Goal: Task Accomplishment & Management: Complete application form

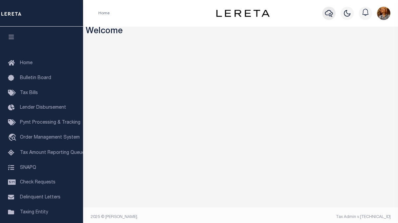
click at [328, 15] on icon "button" at bounding box center [329, 13] width 8 height 8
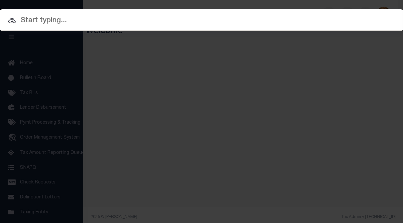
click at [58, 19] on input "text" at bounding box center [201, 21] width 403 height 12
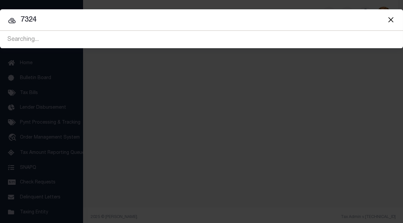
type input "7324"
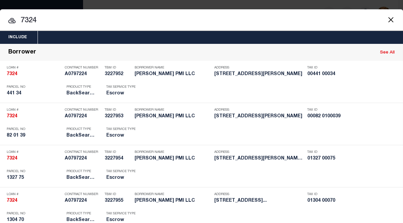
click at [212, 19] on input "7324" at bounding box center [201, 21] width 403 height 12
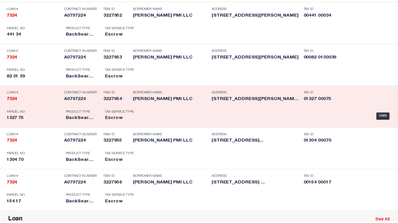
scroll to position [66, 0]
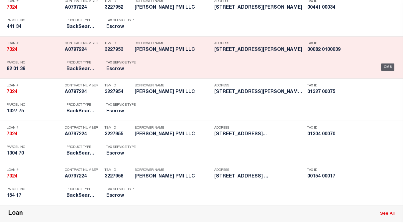
click at [382, 66] on div "OMS" at bounding box center [388, 66] width 14 height 7
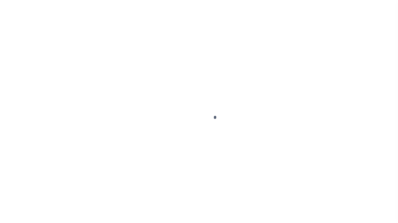
type input "7324"
type input "[PERSON_NAME] PMI LLC"
select select
type input "[STREET_ADDRESS]"
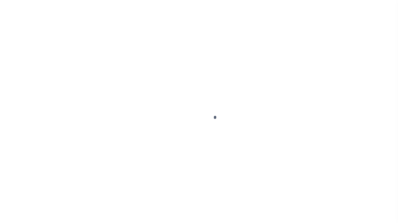
type input "[GEOGRAPHIC_DATA]"
select select "Escrow"
select select "25066"
type input "[STREET_ADDRESS]"
select select
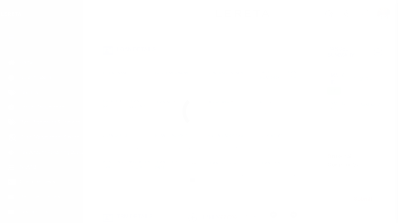
type input "[PERSON_NAME][GEOGRAPHIC_DATA]"
type input "a0k8Y00000c16nl"
type input "NJ"
type textarea "Situs address change per client audit"
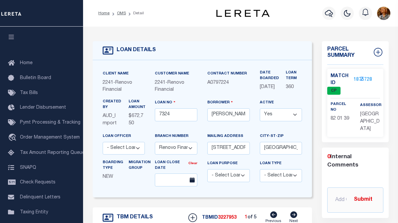
click at [355, 80] on link "1875728" at bounding box center [363, 79] width 19 height 7
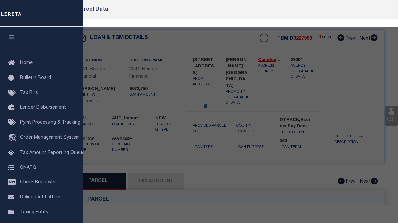
checkbox input "false"
select select "CP"
type input "MOZER, DONNA S"
select select
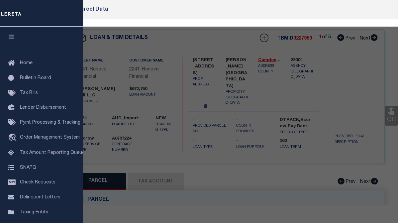
type input "11 FOMAL CT"
checkbox input "false"
type input "NJ"
type textarea "Block/Lot/Qual: 82.01 39."
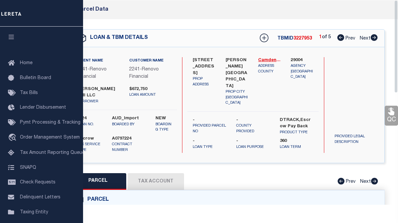
click at [156, 173] on button "Tax Account" at bounding box center [156, 181] width 56 height 17
select select "100"
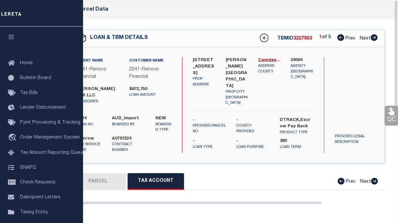
select select "100"
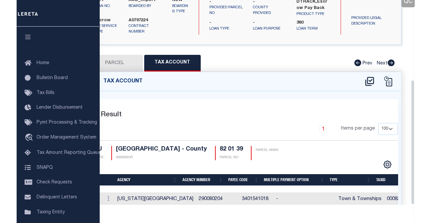
scroll to position [131, 0]
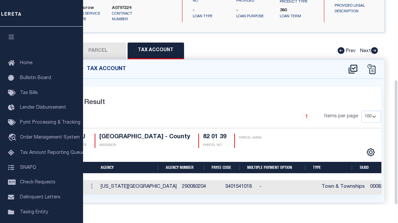
click at [273, 43] on div "PARCEL Tax Account Prev Next" at bounding box center [227, 51] width 316 height 17
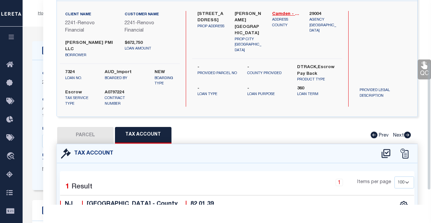
scroll to position [0, 0]
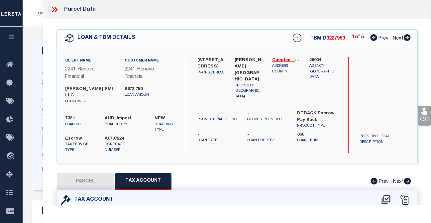
click at [375, 78] on div "Search by Legal Customer" at bounding box center [384, 84] width 60 height 54
click at [374, 39] on icon at bounding box center [373, 37] width 7 height 7
click at [55, 8] on icon at bounding box center [55, 9] width 3 height 5
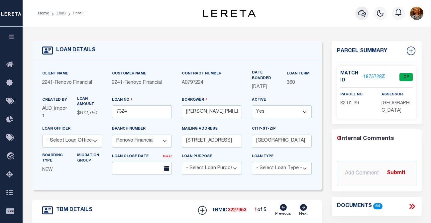
click at [362, 15] on icon "button" at bounding box center [362, 13] width 8 height 7
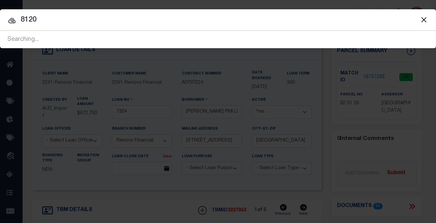
type input "8120"
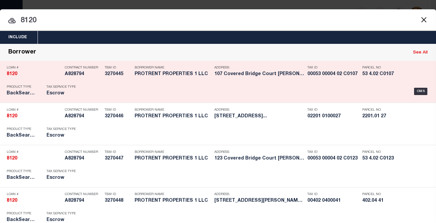
click at [323, 79] on div "Tax ID 00053 00004 02 C0107" at bounding box center [332, 71] width 51 height 19
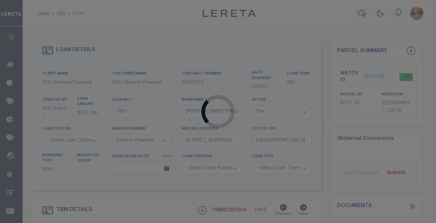
type input "8120"
type input "PROTRENT PROPERTIES 1 LLC"
type input "41 McCaffery Rd"
type input "Manalapan NJ 07726"
select select
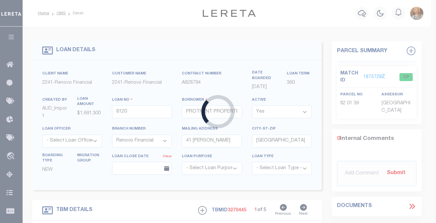
type input "107 Covered Bridge Court"
select select
type input "[PERSON_NAME][GEOGRAPHIC_DATA]"
type input "a0k8Y00000d1Um0"
select select
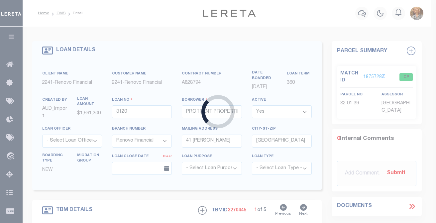
select select "25066"
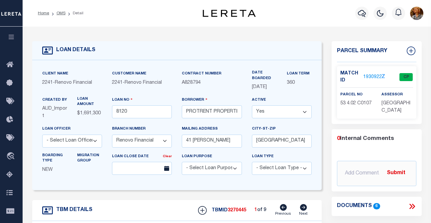
click at [365, 76] on link "1930922" at bounding box center [372, 77] width 19 height 7
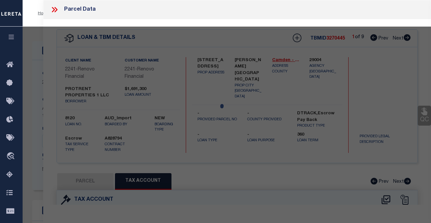
select select "AS"
checkbox input "false"
select select "CP"
type input "PROTRENT PROPERTIES LLC"
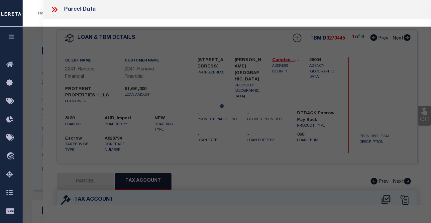
select select
type input "107 COVERED [GEOGRAPHIC_DATA]"
checkbox input "false"
type input "[PERSON_NAME][GEOGRAPHIC_DATA]"
type textarea "Block: 53 Lot 4.02"
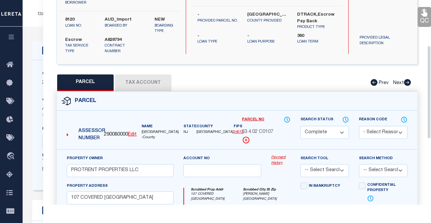
scroll to position [100, 0]
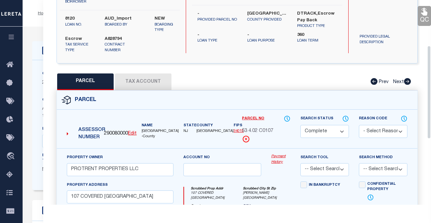
click at [288, 71] on div "QC QC QC" at bounding box center [237, 136] width 388 height 432
click at [293, 47] on div "107 Covered Bridge Court PROP ADDRESS Sewell, NJ 08080 PROP CITY ST ZIP Glouces…" at bounding box center [267, 5] width 150 height 96
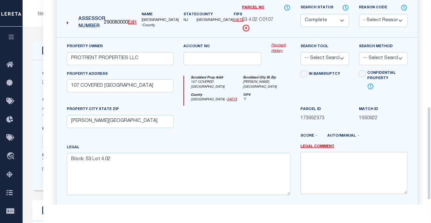
scroll to position [66, 0]
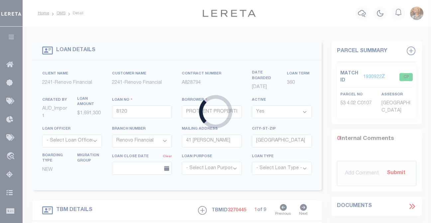
type input "7324"
type input "[PERSON_NAME] PMI LLC"
type input "[STREET_ADDRESS]"
type input "[GEOGRAPHIC_DATA]"
type input "[STREET_ADDRESS]"
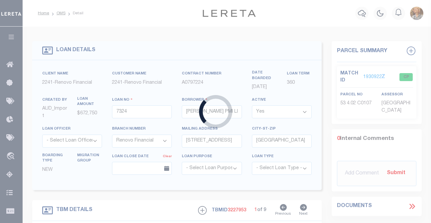
select select
type input "[PERSON_NAME][GEOGRAPHIC_DATA]"
type input "a0k8Y00000c16nl"
type textarea "Situs address change per client audit"
select select "25066"
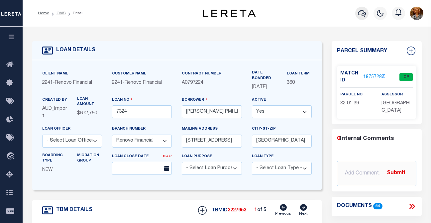
click at [360, 12] on icon "button" at bounding box center [362, 13] width 8 height 7
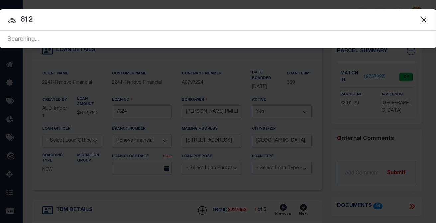
type input "8120"
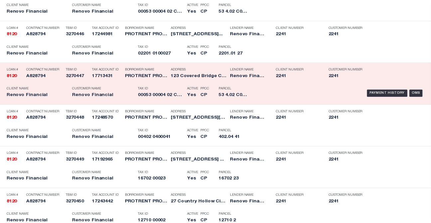
scroll to position [465, 0]
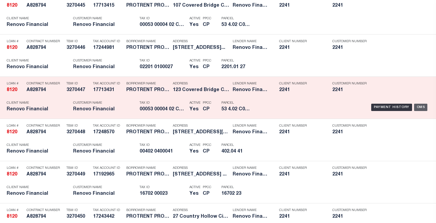
click at [398, 108] on div "OMS" at bounding box center [421, 107] width 14 height 7
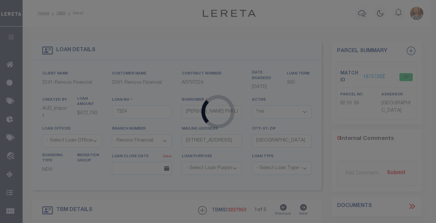
type input "8120"
type input "PROTRENT PROPERTIES 1 LLC"
type input "41 McCaffery Rd"
type input "Manalapan NJ 07726"
select select
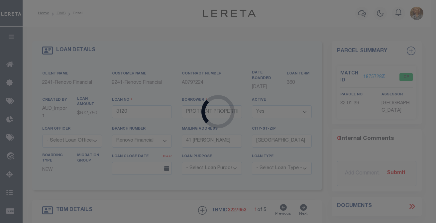
type input "123 Covered Bridge Court"
select select
type input "[PERSON_NAME][GEOGRAPHIC_DATA]"
type input "a0k8Y00000dDcmf"
select select
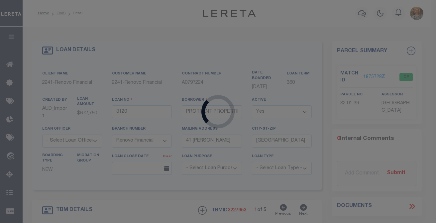
select select "25066"
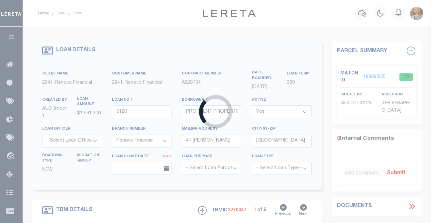
type input "7324"
type input "[PERSON_NAME] PMI LLC"
type input "[STREET_ADDRESS]"
type input "[GEOGRAPHIC_DATA]"
type input "[STREET_ADDRESS]"
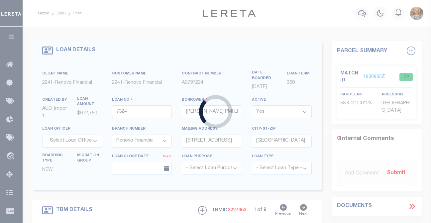
select select
type input "[PERSON_NAME][GEOGRAPHIC_DATA]"
type input "a0k8Y00000c16nl"
type textarea "Situs address change per client audit"
select select "25066"
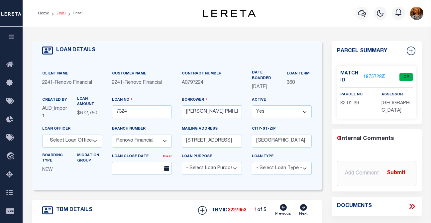
click at [61, 14] on link "OMS" at bounding box center [60, 13] width 9 height 4
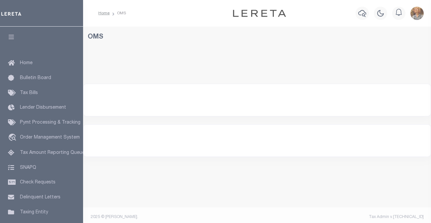
select select "200"
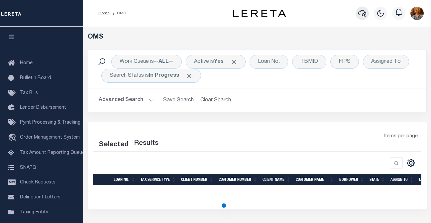
select select "200"
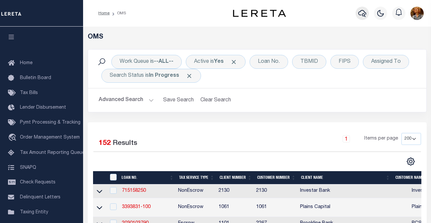
click at [360, 14] on icon "button" at bounding box center [362, 13] width 8 height 8
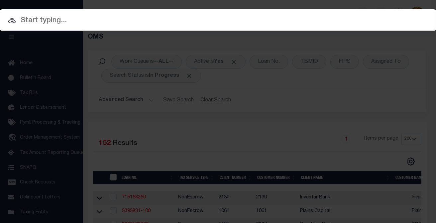
click at [19, 22] on input "text" at bounding box center [218, 21] width 436 height 12
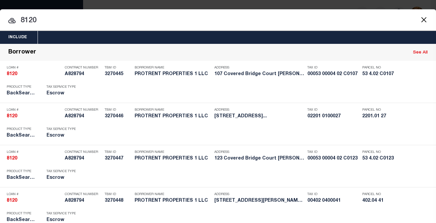
click at [307, 19] on input "8120" at bounding box center [218, 21] width 436 height 12
click at [419, 19] on button "Close" at bounding box center [423, 19] width 9 height 9
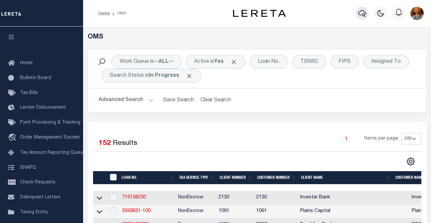
click at [362, 16] on icon "button" at bounding box center [362, 13] width 8 height 8
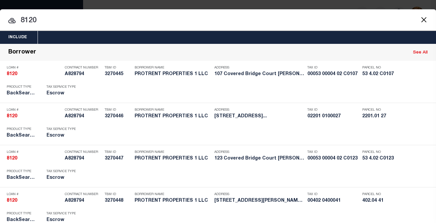
drag, startPoint x: 41, startPoint y: 21, endPoint x: 3, endPoint y: 19, distance: 37.6
click at [3, 19] on input "8120" at bounding box center [218, 21] width 436 height 12
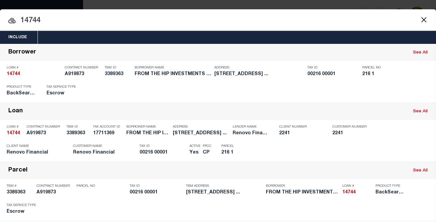
click at [306, 7] on div "Include Loans TBM Customers Borrowers Payments (Lender Non-Disb) Payments (Lend…" at bounding box center [218, 111] width 436 height 223
drag, startPoint x: 49, startPoint y: 21, endPoint x: 15, endPoint y: 20, distance: 34.2
click at [15, 44] on div "14744 14744 Borrower See All Loan # 14744 Contract Number A919873 TBM ID 338936…" at bounding box center [218, 154] width 436 height 220
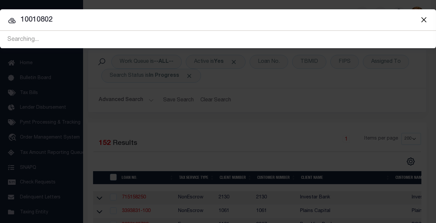
type input "10010802"
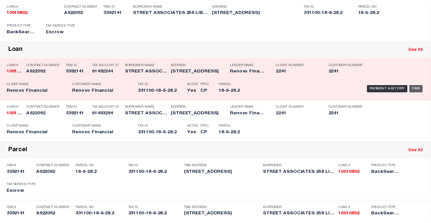
scroll to position [66, 0]
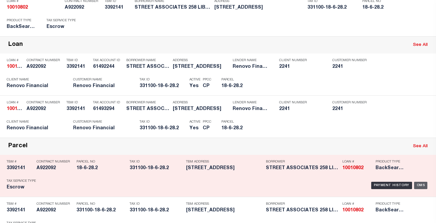
click at [419, 184] on div "OMS" at bounding box center [421, 185] width 14 height 7
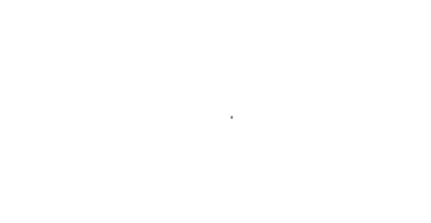
select select "25067"
select select "10"
select select "Escrow"
type input "258 LIBERTY"
type input "331100-18-6-28.2"
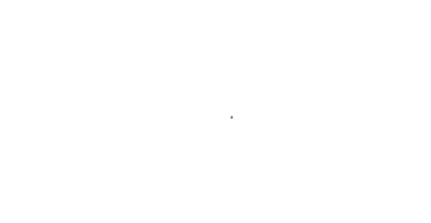
type input "NEWBURGH NY 125507324"
type input "a0kUS000006jiz7"
type input "NY"
select select
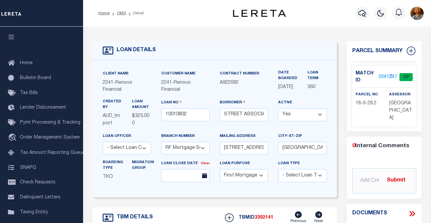
click at [378, 75] on link "2091247" at bounding box center [387, 77] width 19 height 7
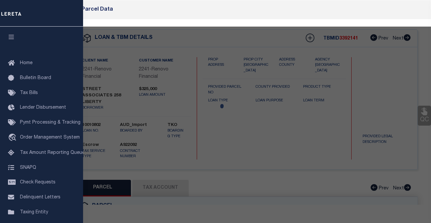
checkbox input "false"
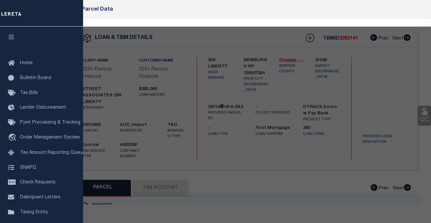
select select "CP"
type input "258 Liberty Street Assoc. LLC"
select select "AGW"
select select
type input "258 Liberty St"
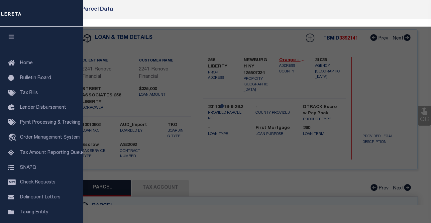
checkbox input "false"
type input "NEWBURGH NY 125507324"
type textarea "TaxID mask has been adjusted. MLC 12/3/2024 Need Tax ID mask update for Newburg…"
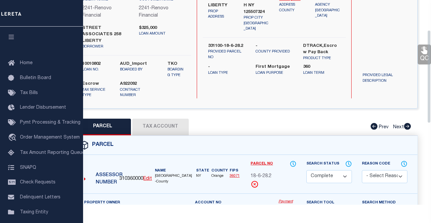
scroll to position [66, 0]
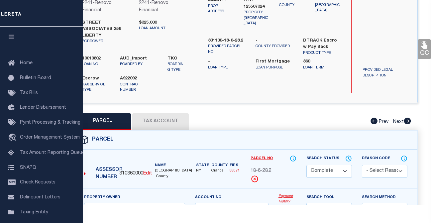
click at [162, 113] on button "Tax Account" at bounding box center [160, 121] width 56 height 17
select select "100"
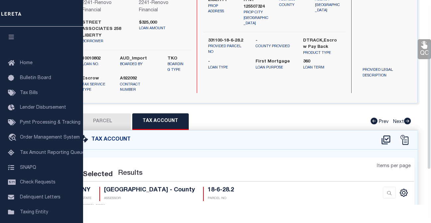
select select "100"
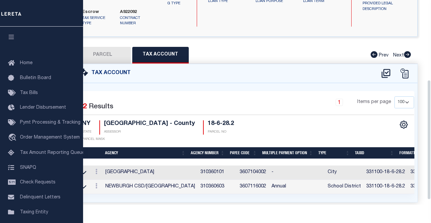
scroll to position [145, 0]
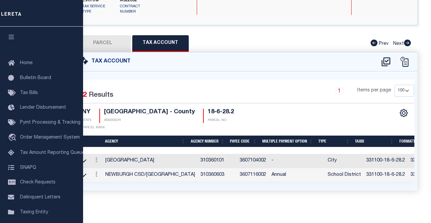
click at [308, 89] on div "1 Items per page 10 25 50 100" at bounding box center [289, 93] width 250 height 17
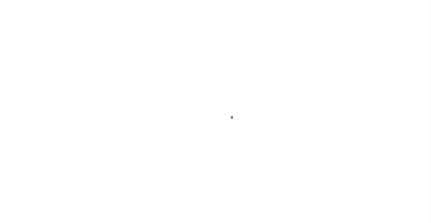
select select "25066"
select select "Escrow"
select select
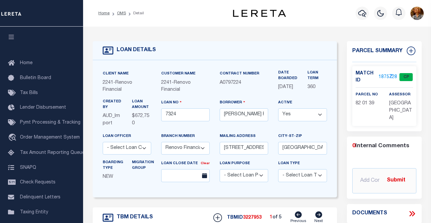
click at [307, 11] on div "Profile Sign out" at bounding box center [356, 13] width 139 height 23
click at [362, 14] on icon "button" at bounding box center [362, 13] width 8 height 8
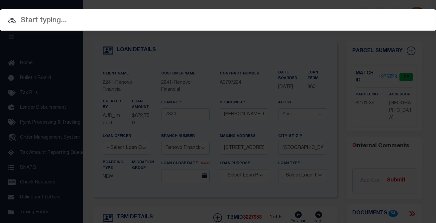
click at [31, 22] on input "text" at bounding box center [218, 21] width 436 height 12
click at [48, 23] on input "text" at bounding box center [218, 21] width 436 height 12
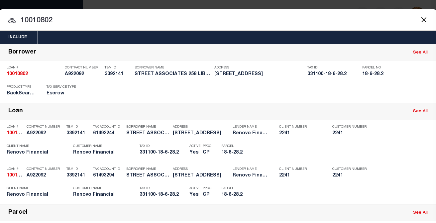
drag, startPoint x: 55, startPoint y: 20, endPoint x: 15, endPoint y: 19, distance: 40.6
click at [15, 44] on div "10010802 10010802 Borrower See All Loan # 10010802 Contract Number A922092 TBM …" at bounding box center [218, 217] width 436 height 346
click at [58, 22] on input "10010802" at bounding box center [218, 21] width 436 height 12
drag, startPoint x: 57, startPoint y: 22, endPoint x: 14, endPoint y: 25, distance: 43.3
click at [14, 25] on input "10010802" at bounding box center [218, 21] width 436 height 12
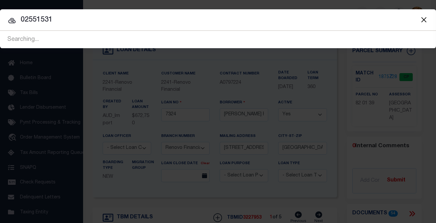
type input "02551531"
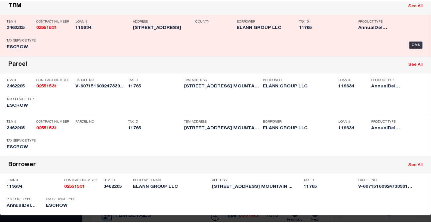
scroll to position [110, 0]
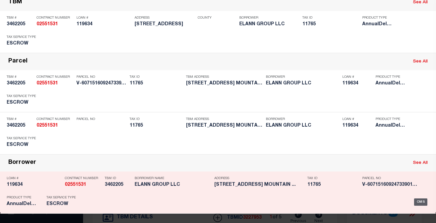
click at [418, 200] on div "OMS" at bounding box center [421, 201] width 14 height 7
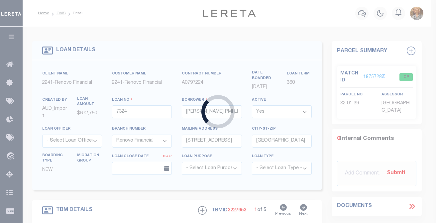
type input "119634"
type input "ELANN GROUP LLC"
select select
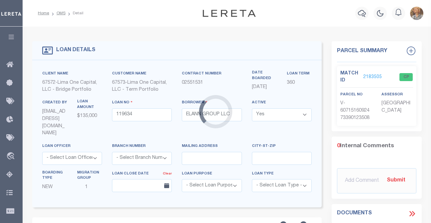
type input "[STREET_ADDRESS]"
radio input "true"
select select "Escrow"
select select
type input "[GEOGRAPHIC_DATA] 28086"
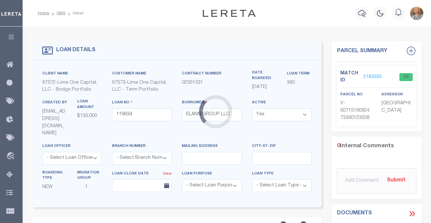
type input "119634-1"
type input "NC"
type textarea "COLLECTOR: ENTITY: PARCEL: 11765"
type textarea "Compare"
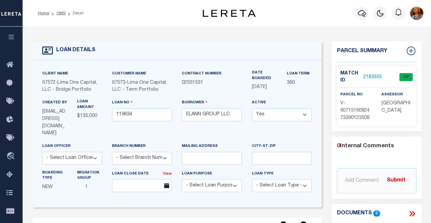
click at [364, 77] on link "2183505" at bounding box center [372, 77] width 19 height 7
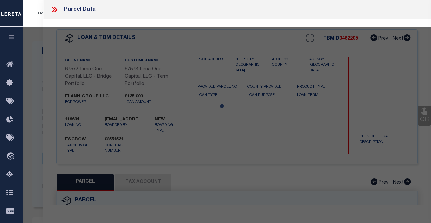
select select "AS"
checkbox input "false"
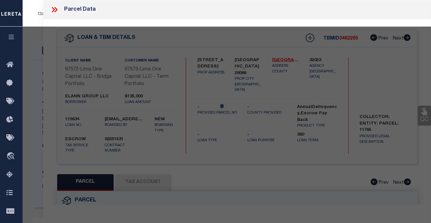
select select "CP"
select select "AGW"
select select
type input "[STREET_ADDRESS]"
checkbox input "false"
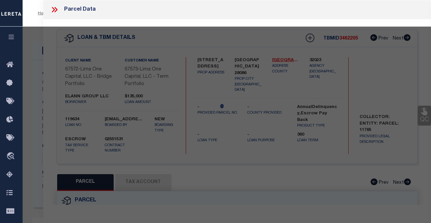
type input "[GEOGRAPHIC_DATA] 28086"
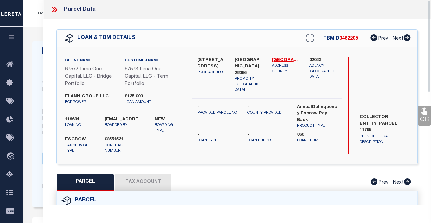
click at [55, 10] on icon at bounding box center [54, 9] width 9 height 9
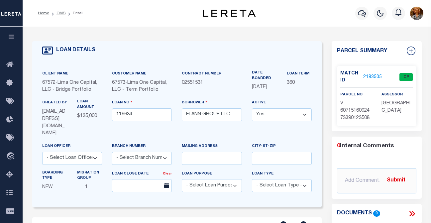
click at [368, 74] on link "2183505" at bounding box center [372, 77] width 19 height 7
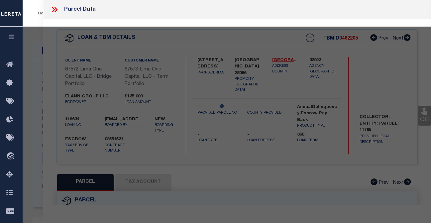
select select "AS"
select select
checkbox input "false"
select select "CP"
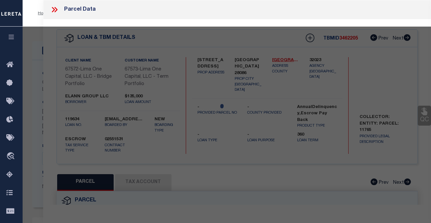
select select "AGW"
select select
type input "[STREET_ADDRESS]"
checkbox input "false"
type input "[GEOGRAPHIC_DATA] 28086"
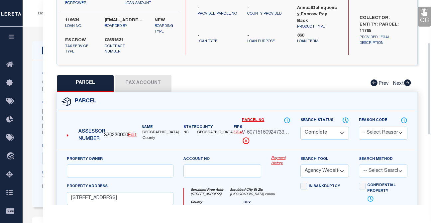
scroll to position [100, 0]
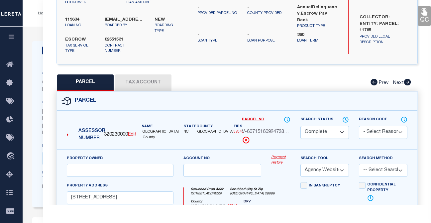
click at [136, 88] on button "Tax Account" at bounding box center [143, 82] width 56 height 17
select select "100"
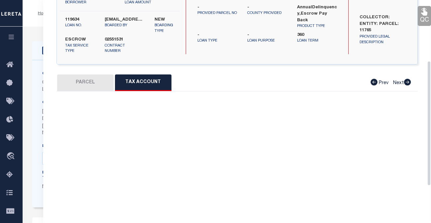
select select "100"
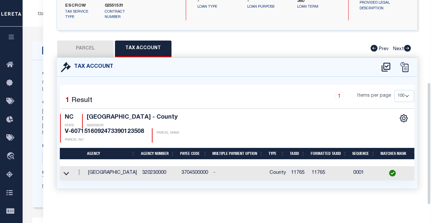
scroll to position [138, 0]
click at [425, 53] on div "QC QC QC" at bounding box center [237, 45] width 388 height 319
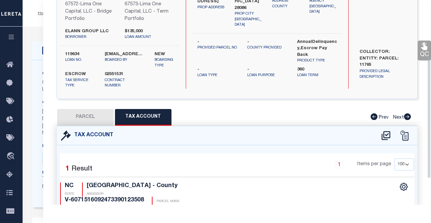
scroll to position [0, 0]
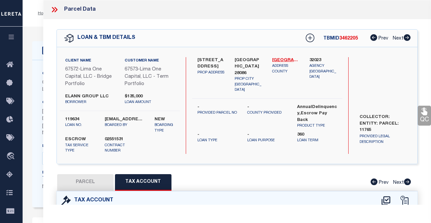
click at [54, 9] on icon at bounding box center [54, 9] width 9 height 9
